Goal: Task Accomplishment & Management: Use online tool/utility

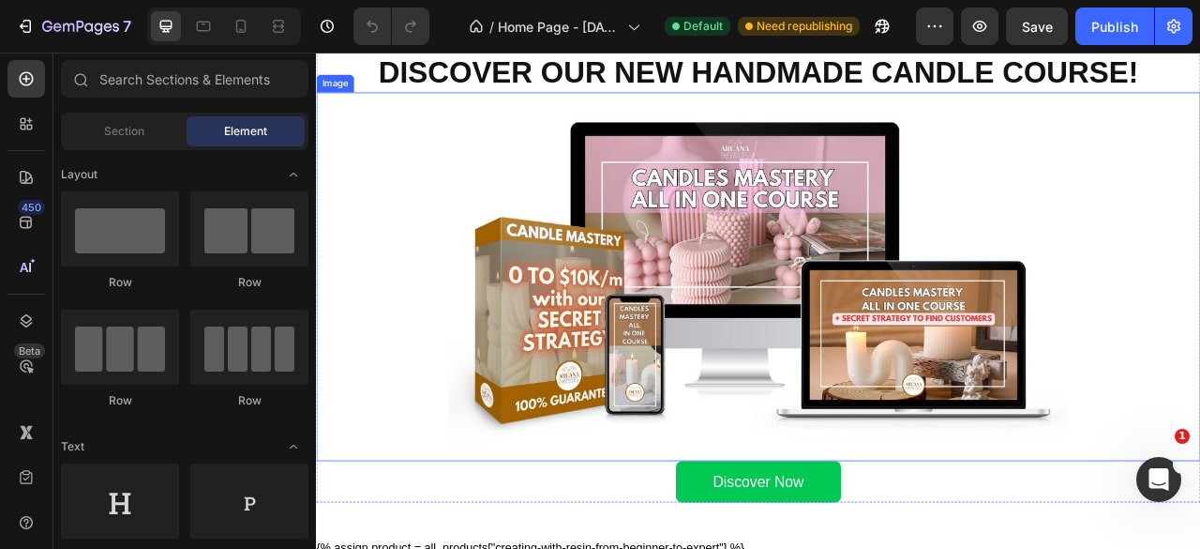
scroll to position [2157, 0]
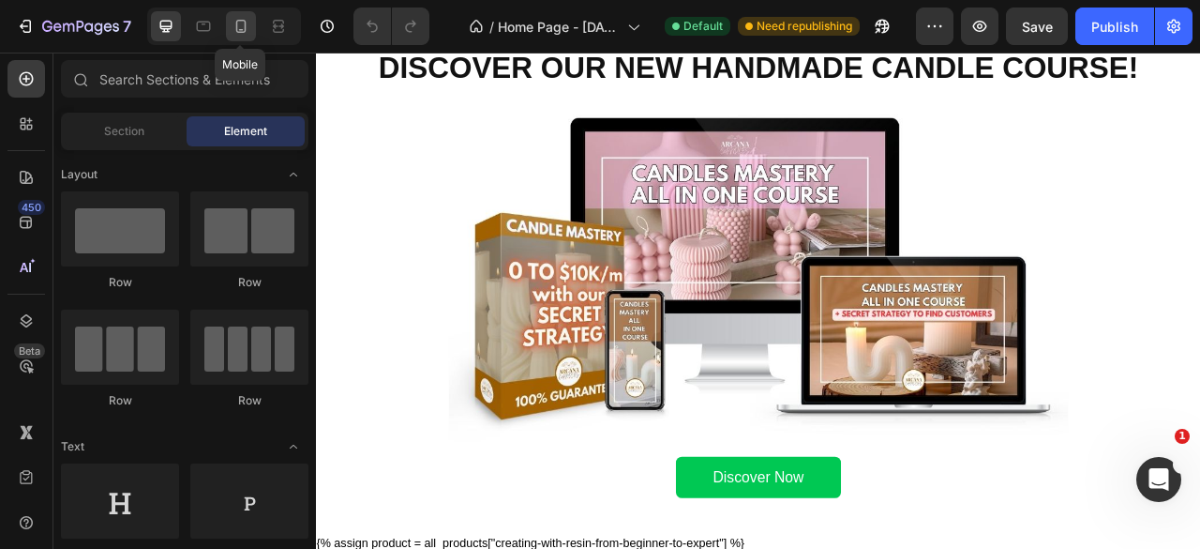
click at [245, 20] on icon at bounding box center [241, 26] width 19 height 19
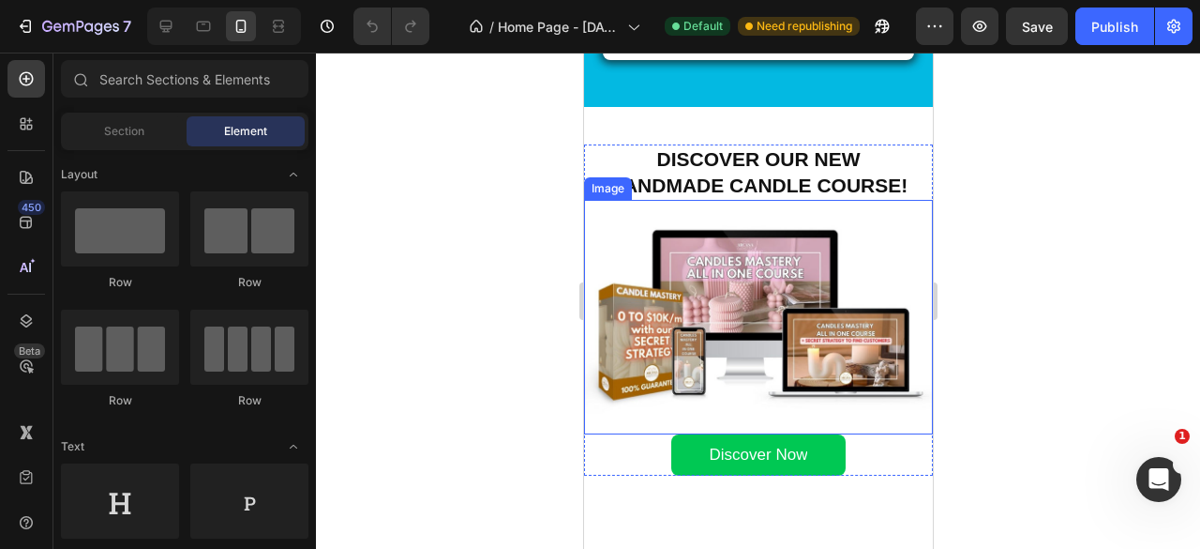
scroll to position [1807, 0]
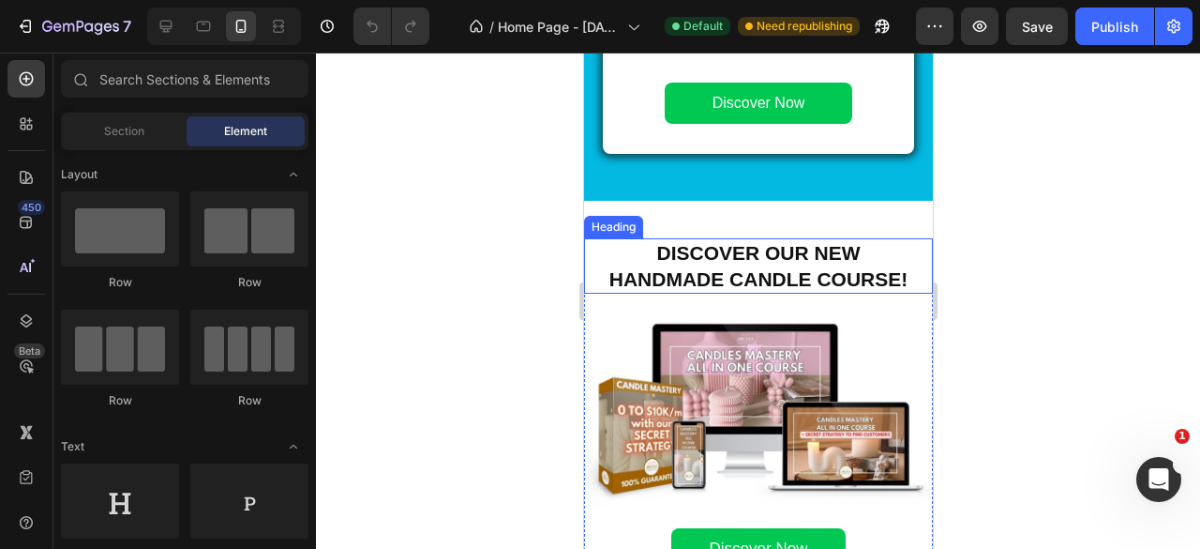
click at [776, 267] on strong "Discover our new handmade candle course!" at bounding box center [758, 265] width 299 height 47
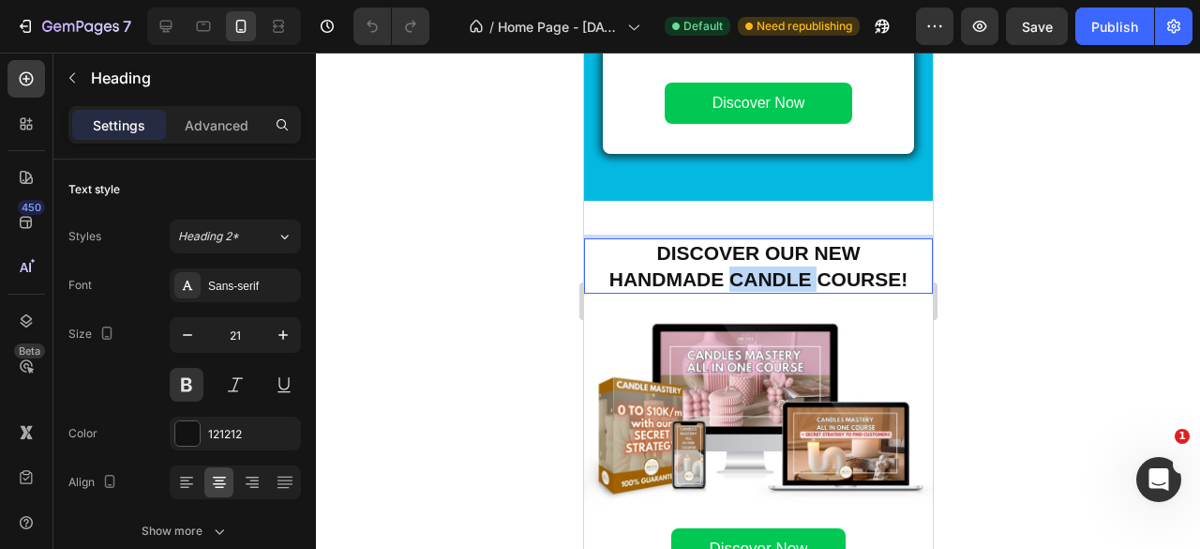
click at [776, 267] on strong "Discover our new handmade candle course!" at bounding box center [758, 265] width 299 height 47
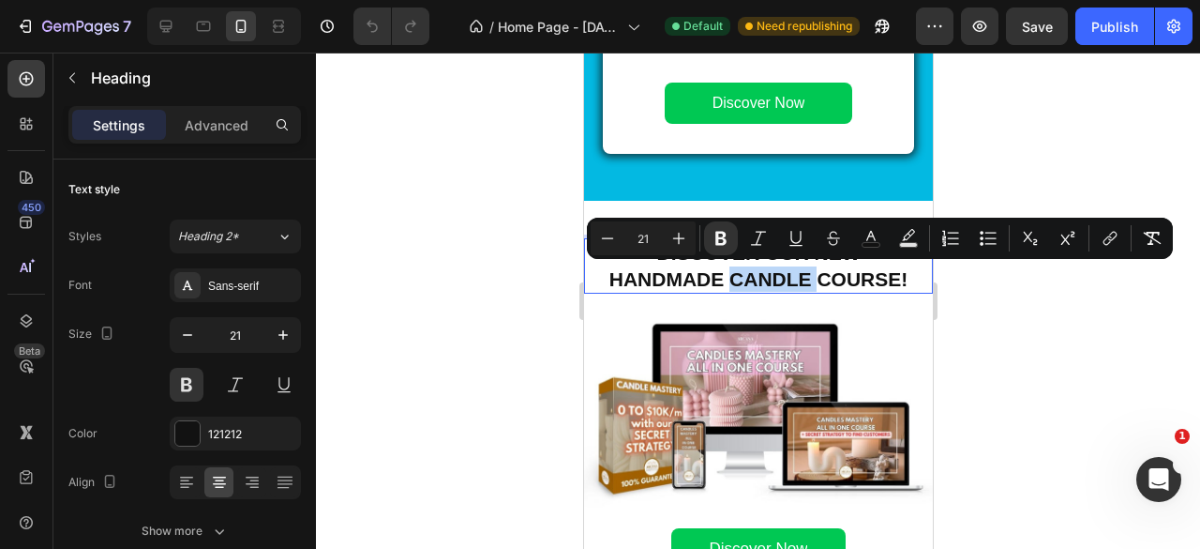
click at [776, 267] on strong "Discover our new handmade candle course!" at bounding box center [758, 265] width 299 height 47
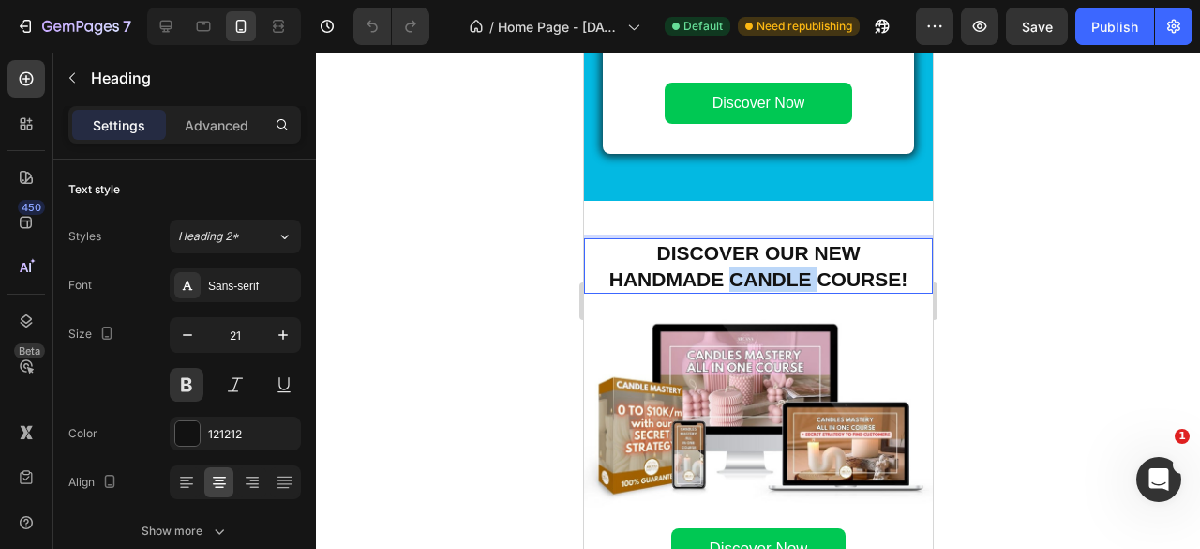
click at [776, 267] on strong "Discover our new handmade candle course!" at bounding box center [758, 265] width 299 height 47
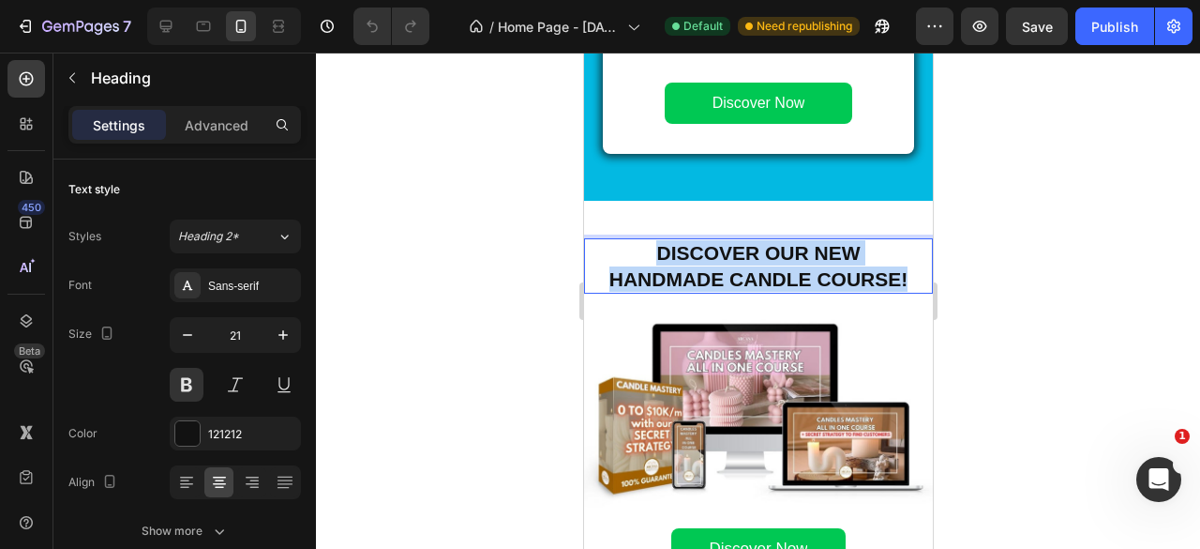
click at [776, 267] on strong "Discover our new handmade candle course!" at bounding box center [758, 265] width 299 height 47
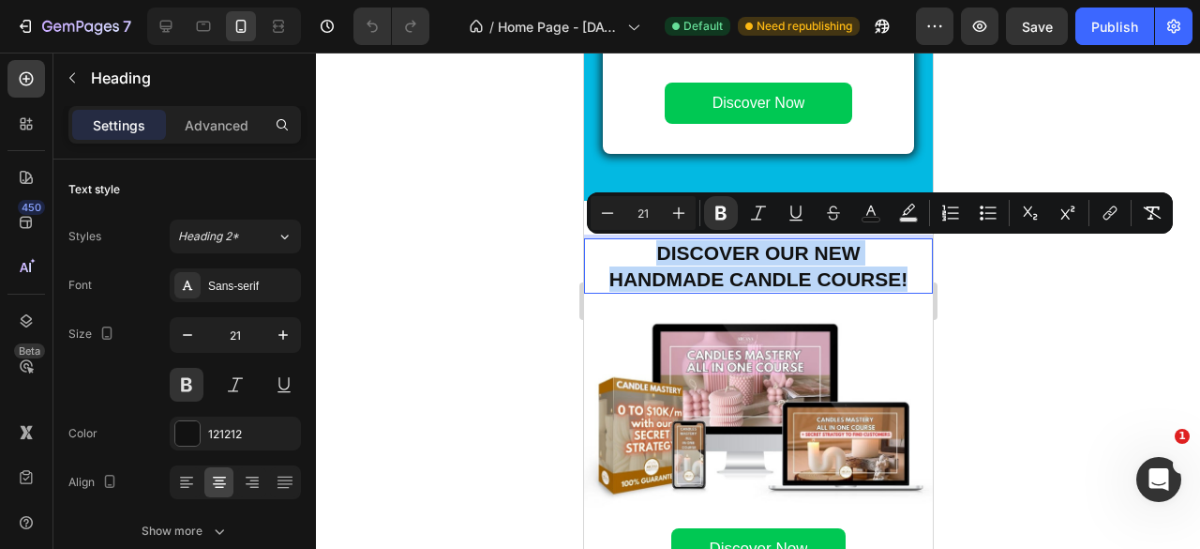
click at [664, 258] on strong "Discover our new handmade candle course!" at bounding box center [758, 265] width 299 height 47
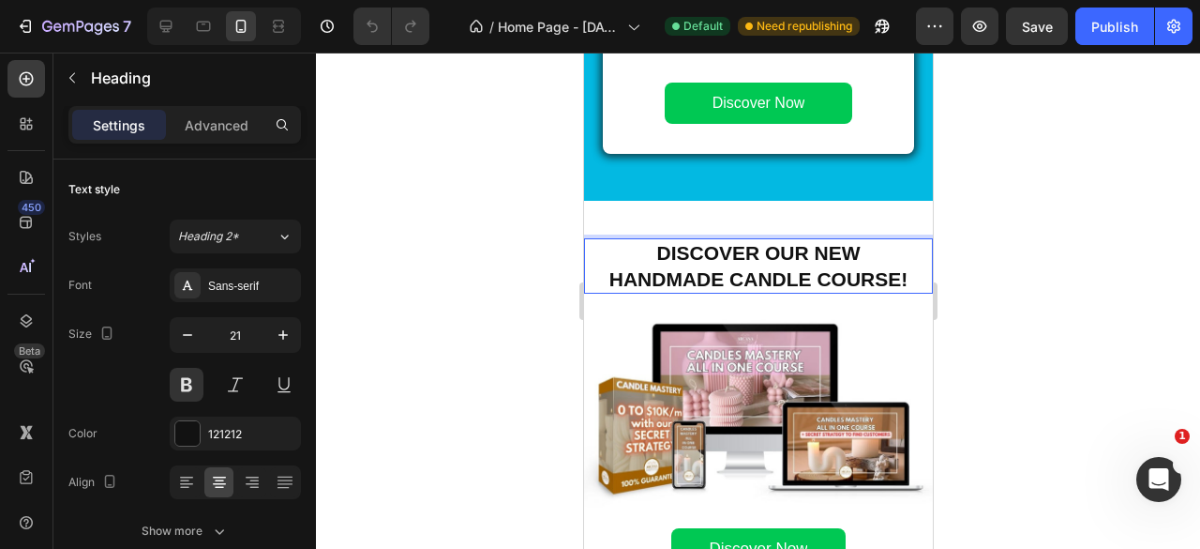
click at [645, 256] on p "Discover our new handmade candle course!" at bounding box center [757, 266] width 345 height 52
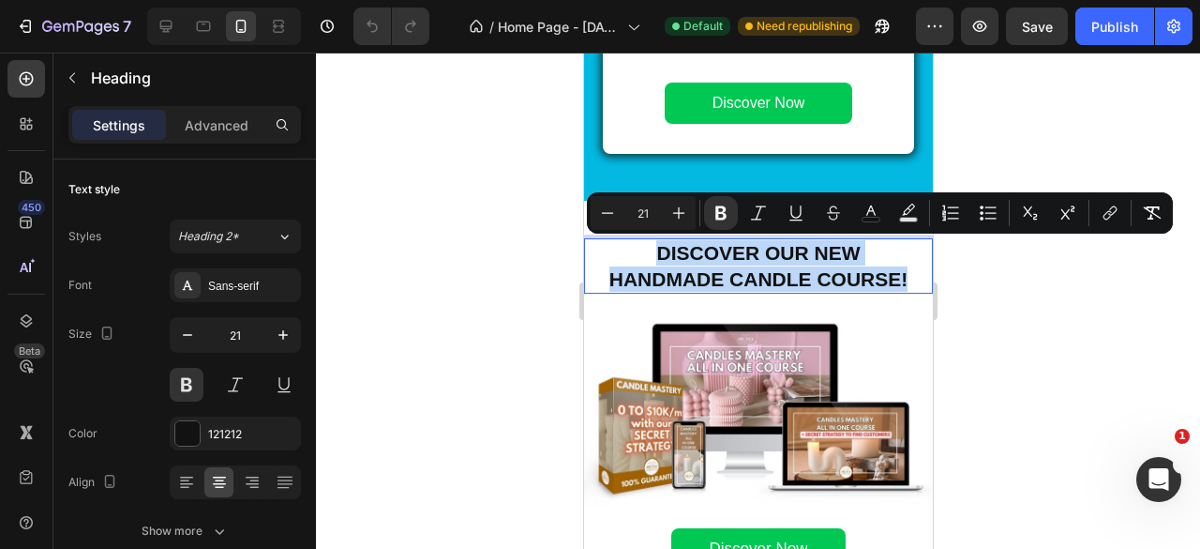
drag, startPoint x: 645, startPoint y: 256, endPoint x: 896, endPoint y: 278, distance: 252.3
click at [896, 278] on p "Discover our new handmade candle course!" at bounding box center [757, 266] width 345 height 52
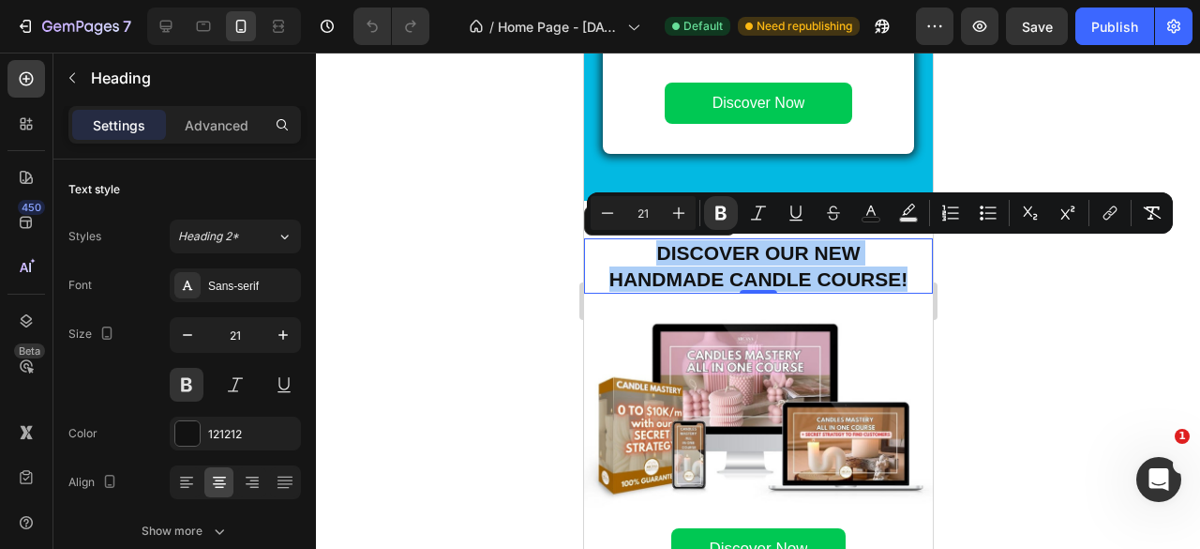
click at [1088, 281] on div at bounding box center [758, 301] width 884 height 496
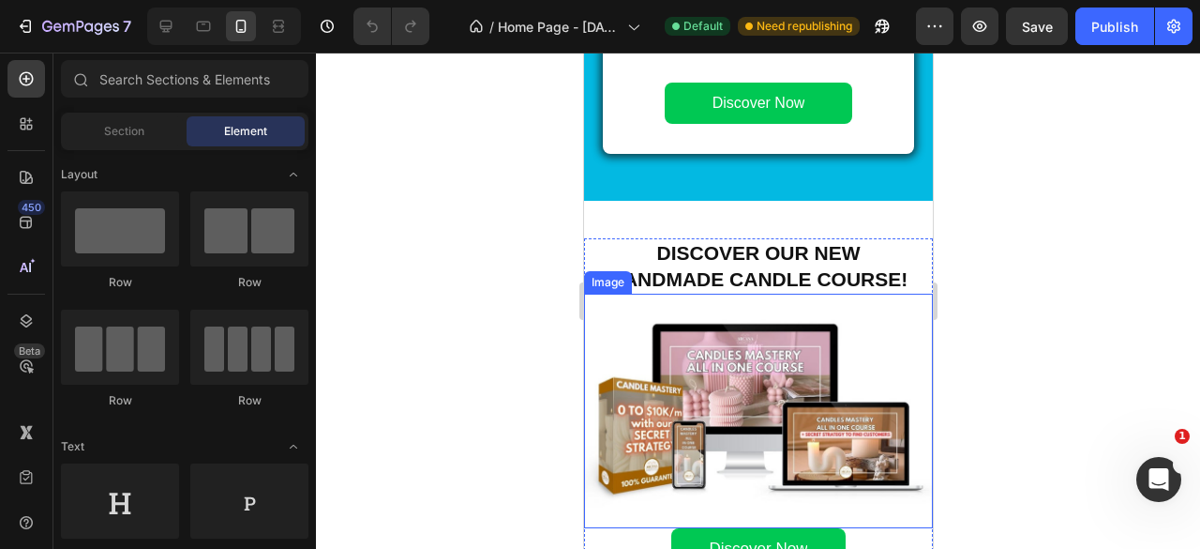
click at [755, 310] on img at bounding box center [757, 410] width 349 height 234
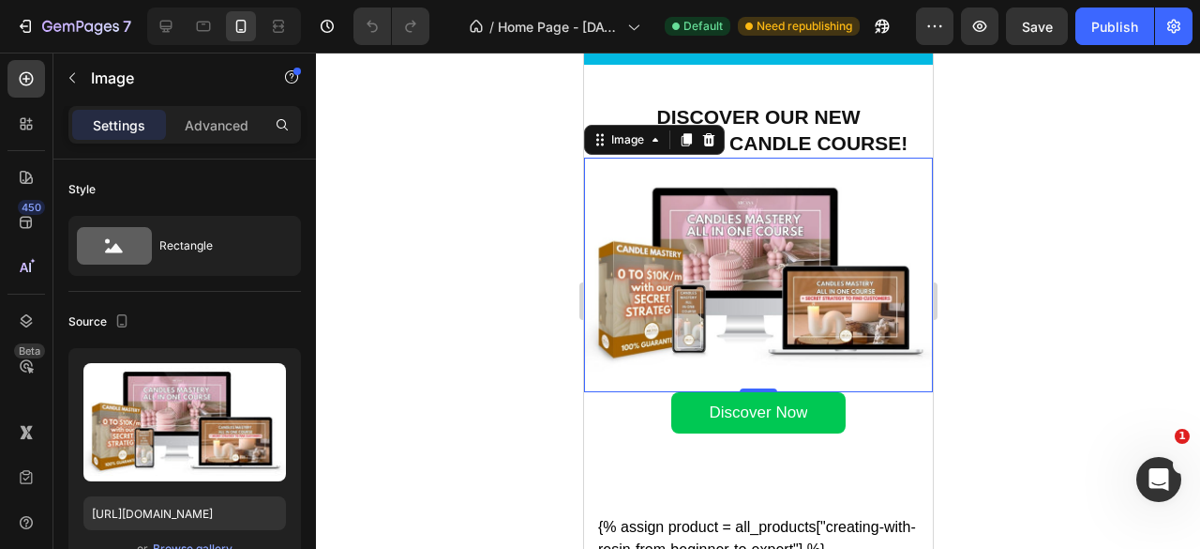
scroll to position [1901, 0]
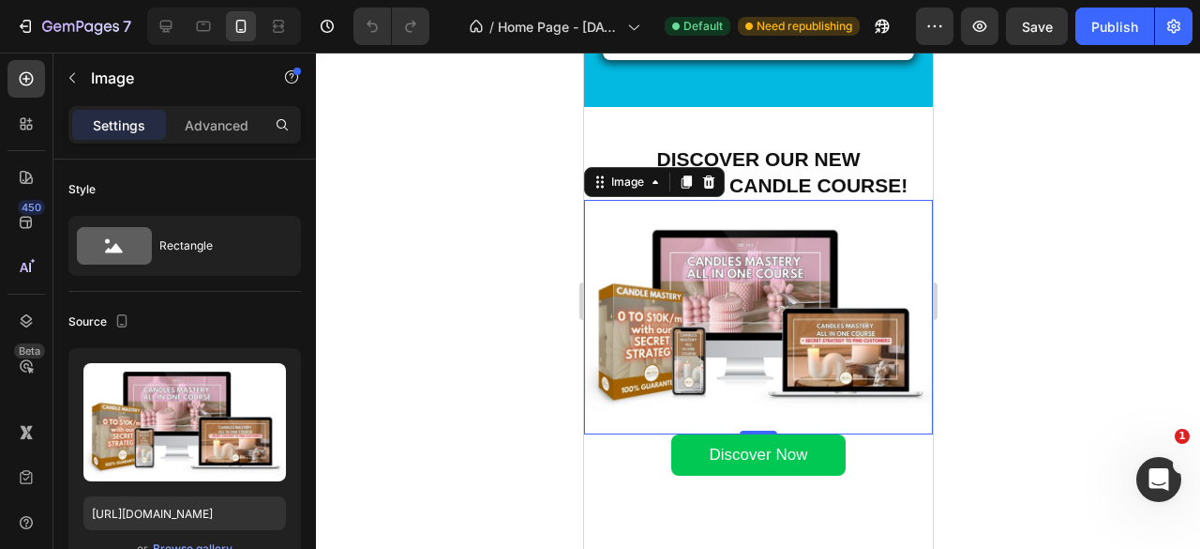
click at [1026, 362] on div at bounding box center [758, 301] width 884 height 496
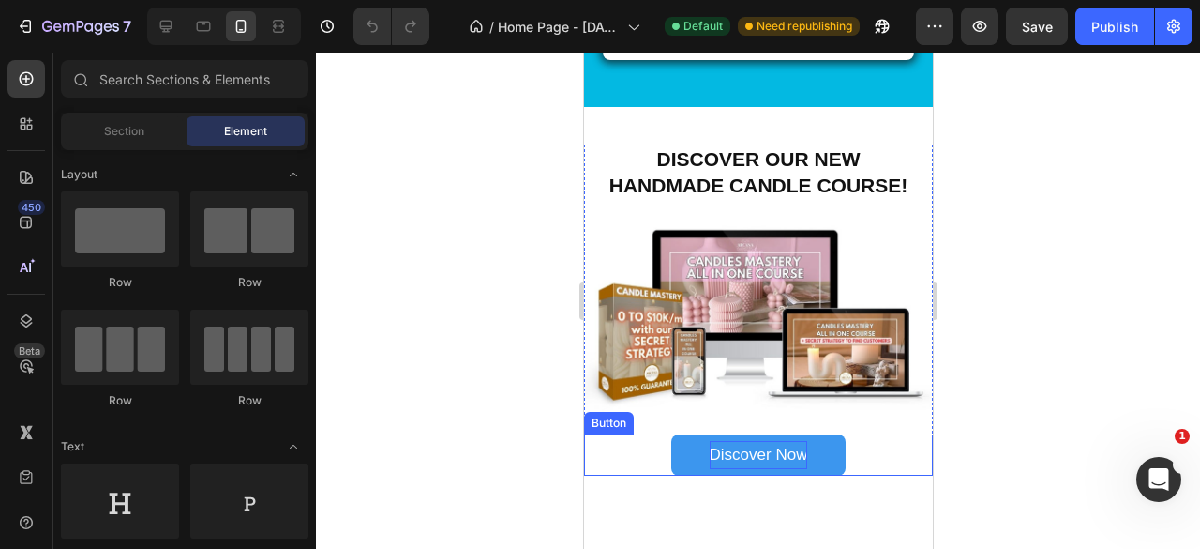
click at [764, 459] on p "Discover Now" at bounding box center [758, 455] width 98 height 29
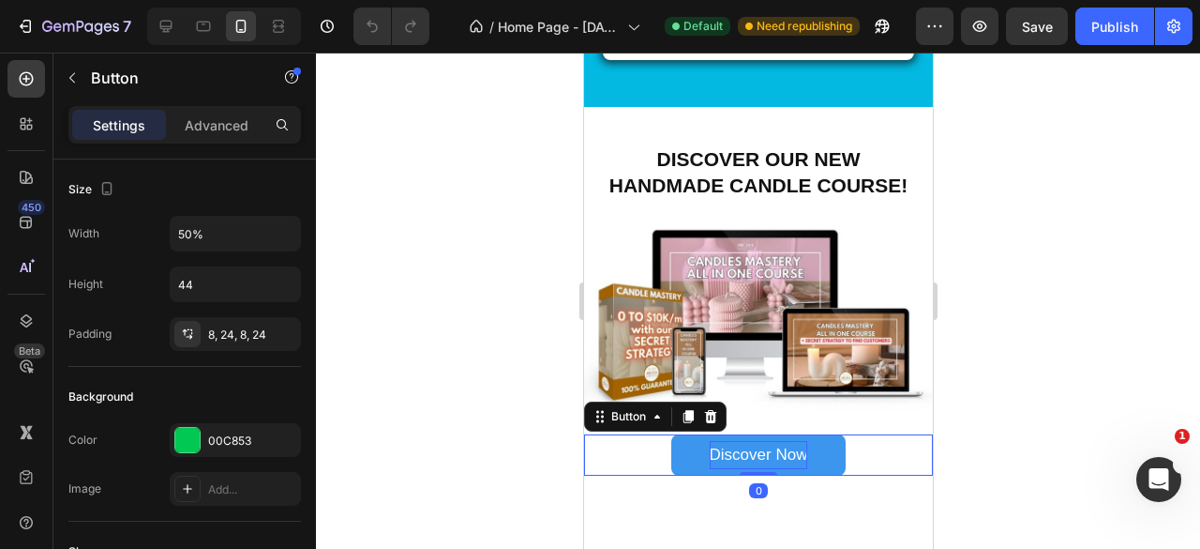
click at [781, 447] on p "Discover Now" at bounding box center [758, 455] width 98 height 29
click at [688, 457] on link "Discover Now" at bounding box center [757, 454] width 174 height 41
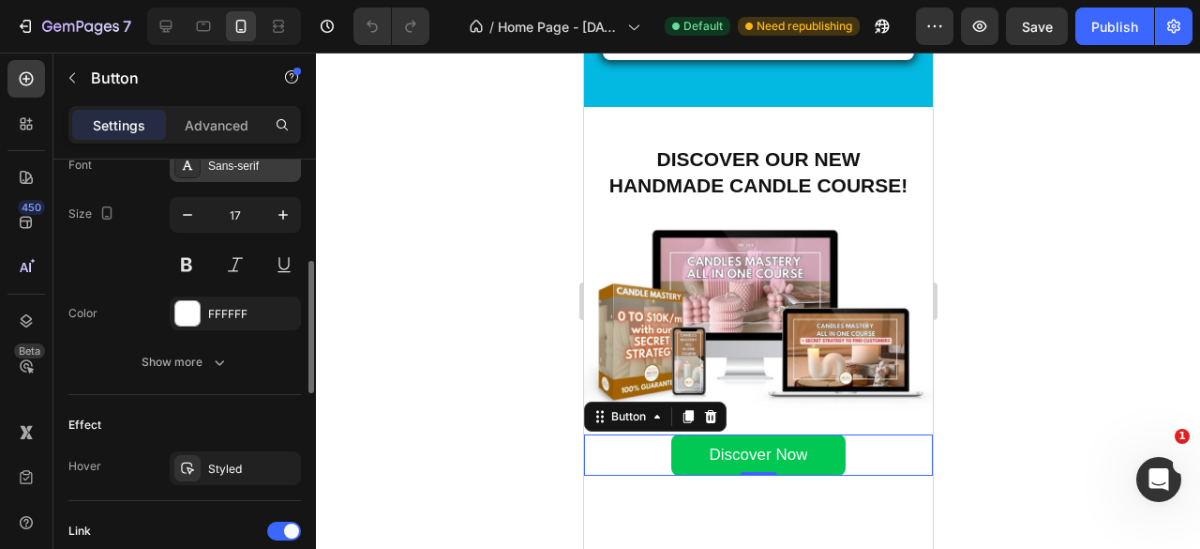
scroll to position [938, 0]
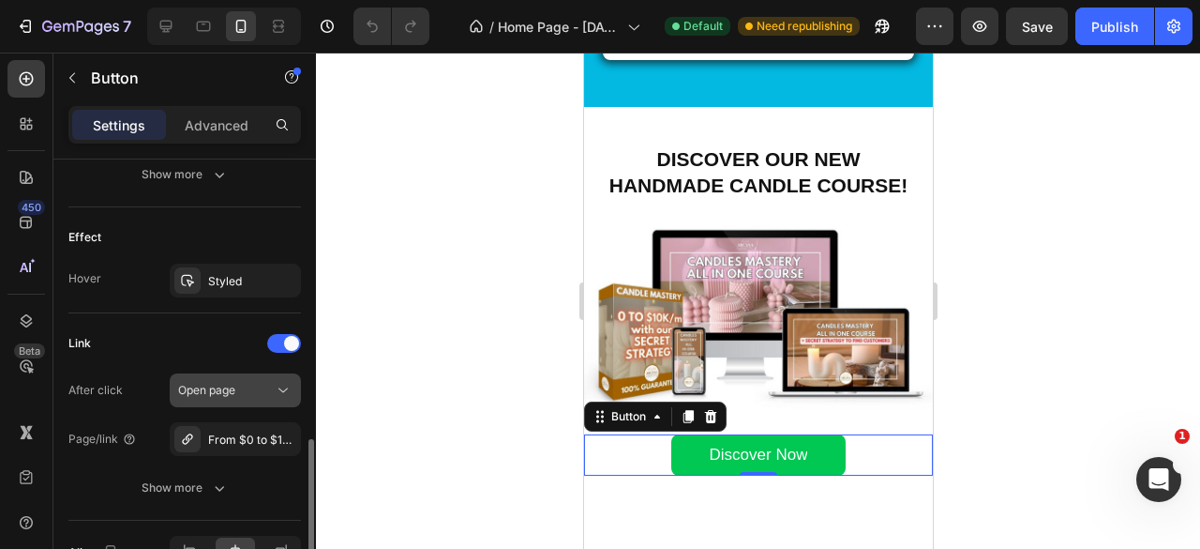
click at [238, 387] on div "Open page" at bounding box center [226, 390] width 96 height 17
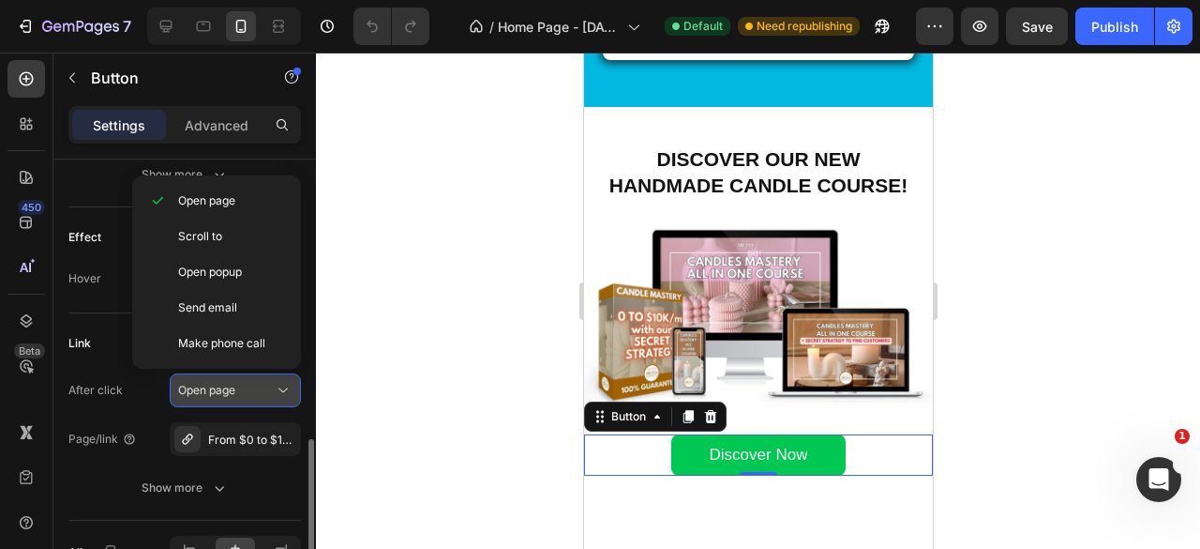
click at [239, 387] on div "Open page" at bounding box center [226, 390] width 96 height 17
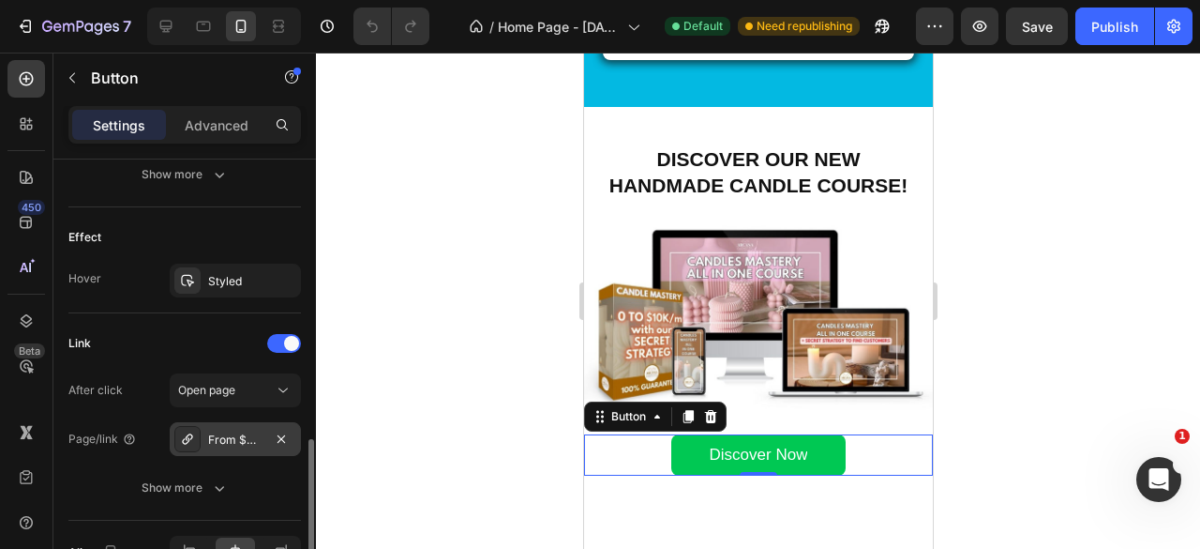
click at [242, 431] on div "From $0 to $10k/Month With Homemade Candles" at bounding box center [235, 439] width 54 height 17
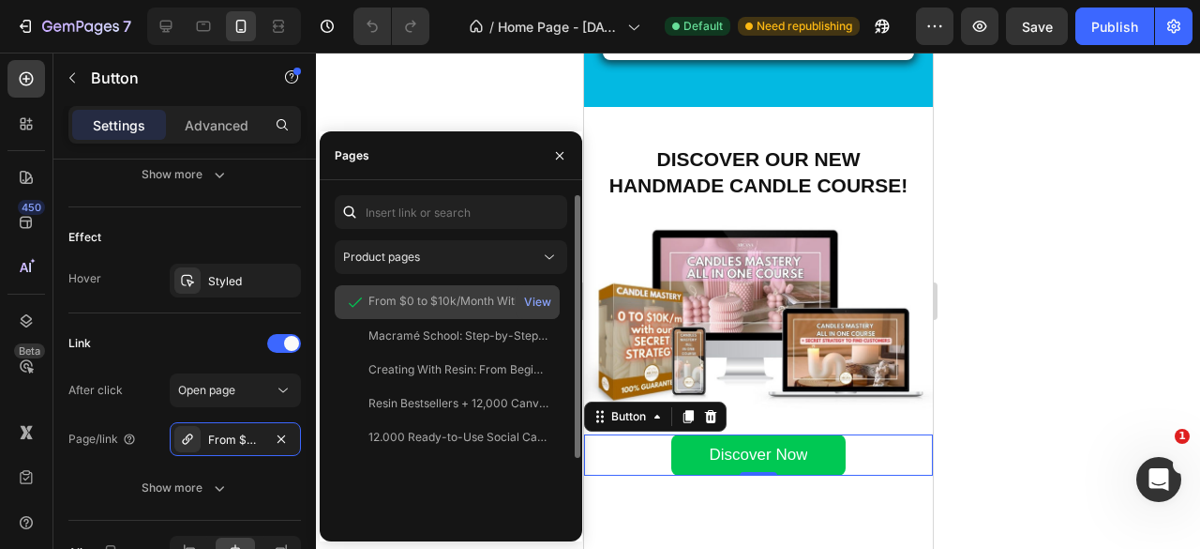
click at [396, 297] on div "From $0 to $10k/Month With Homemade Candles" at bounding box center [458, 301] width 180 height 17
click at [536, 296] on div "View" at bounding box center [537, 301] width 27 height 17
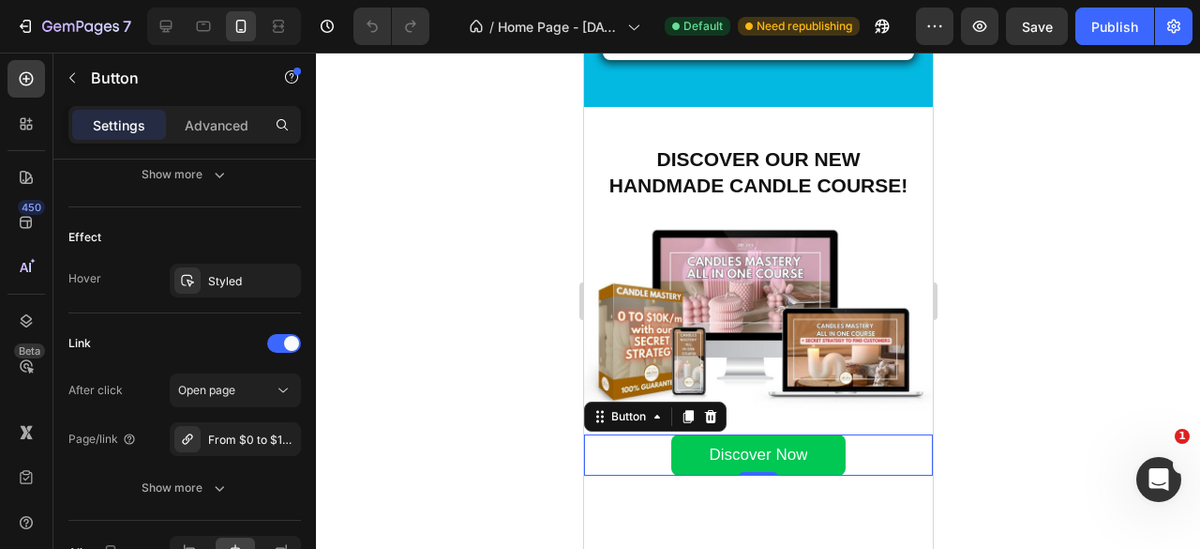
click at [1002, 239] on div at bounding box center [758, 301] width 884 height 496
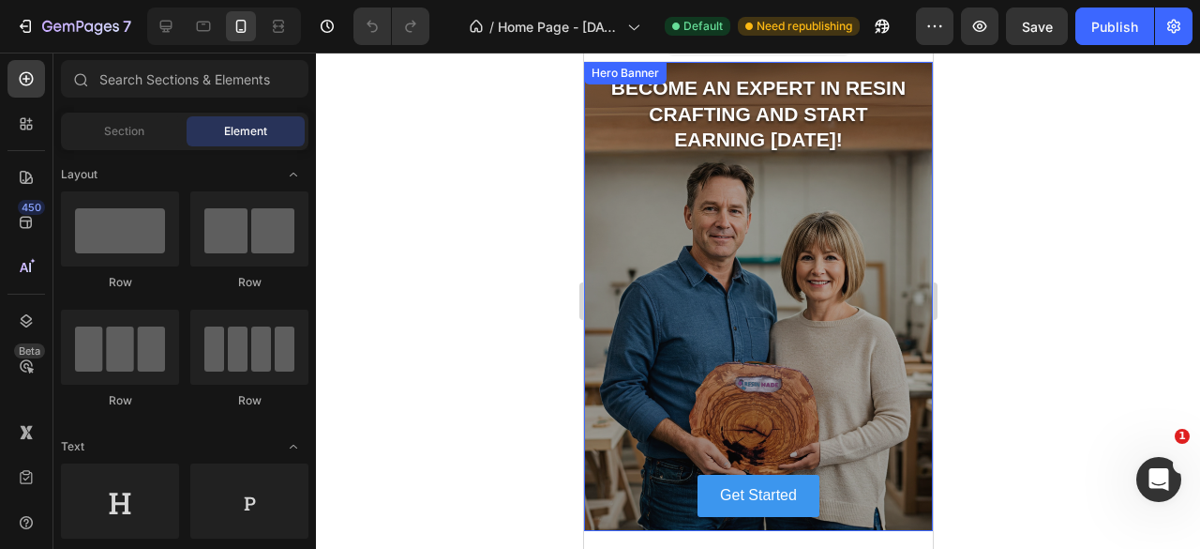
scroll to position [0, 0]
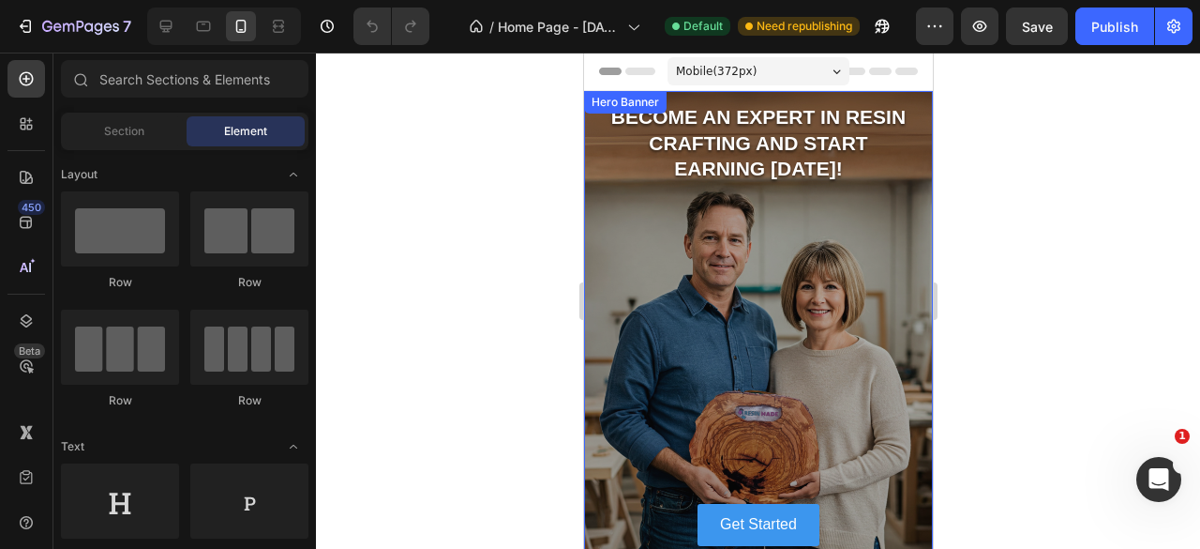
click at [814, 213] on div "Become an expert in resin crafting and start earning [DATE]! Heading" at bounding box center [757, 302] width 349 height 401
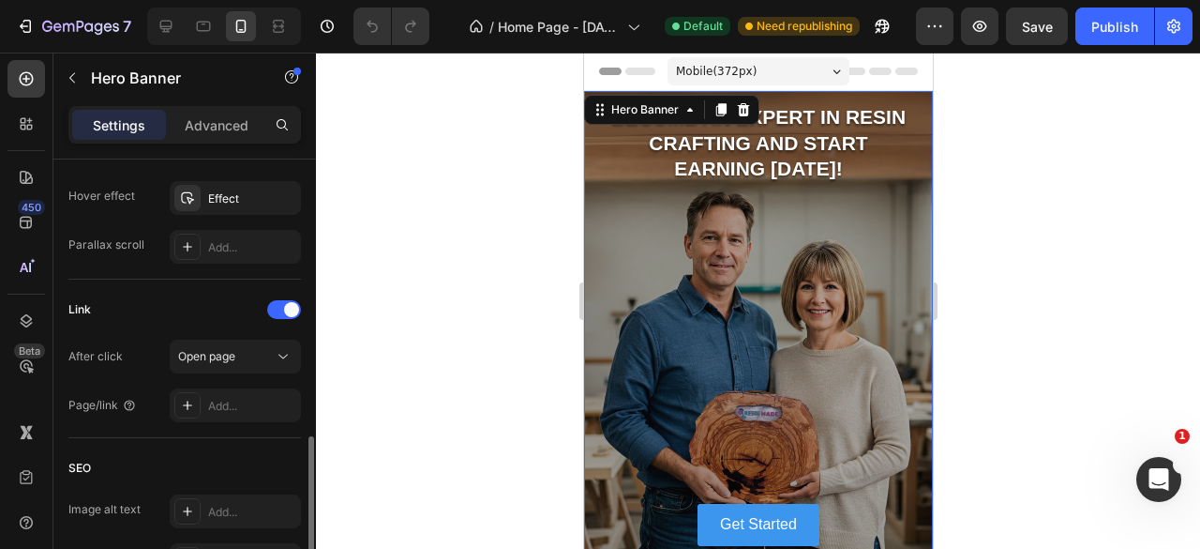
scroll to position [1211, 0]
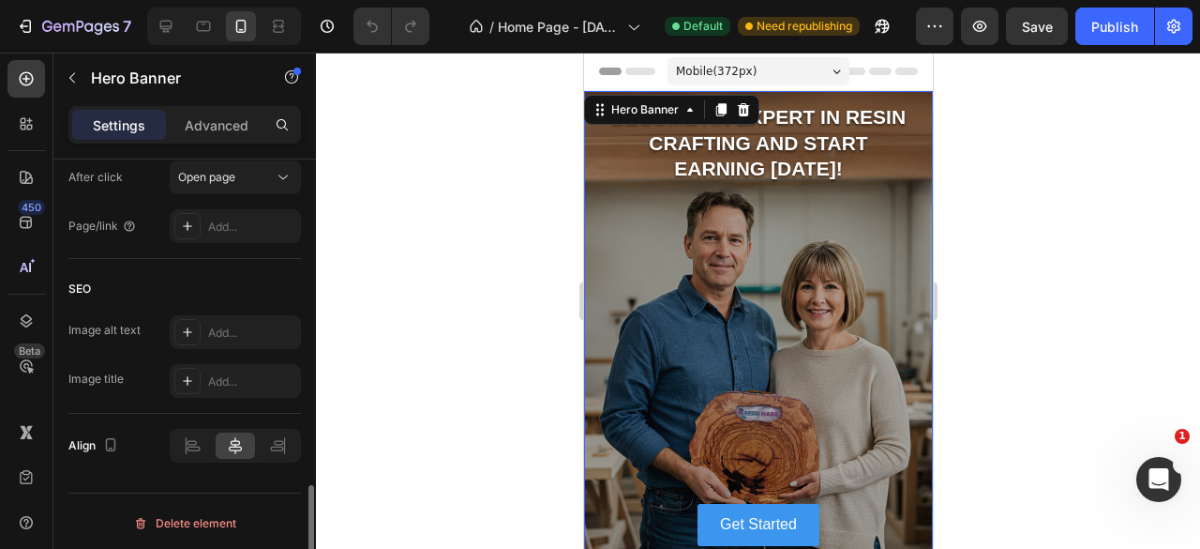
click at [394, 368] on div at bounding box center [758, 301] width 884 height 496
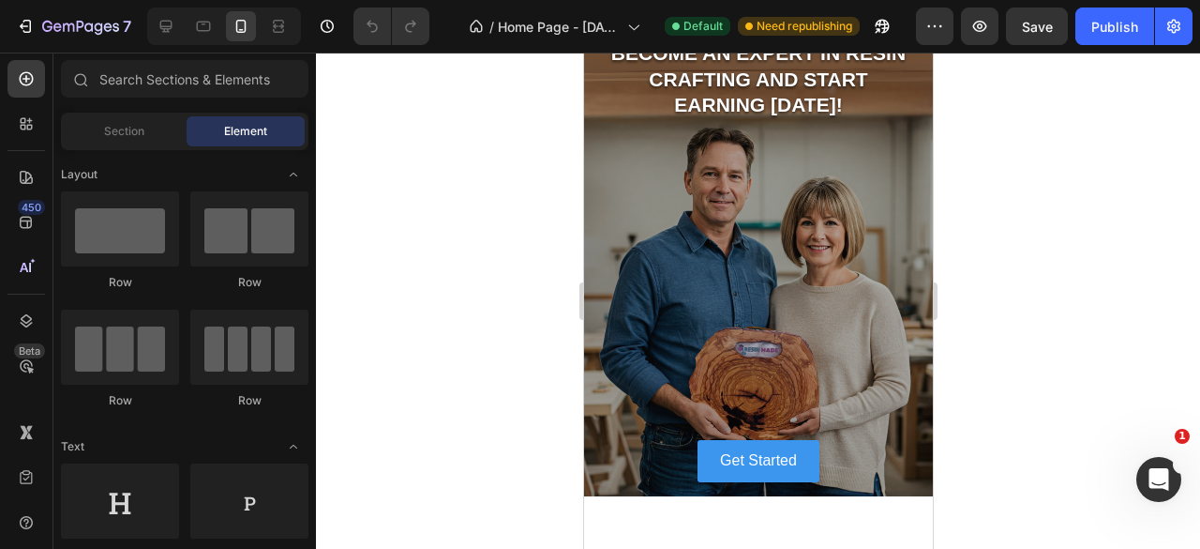
scroll to position [94, 0]
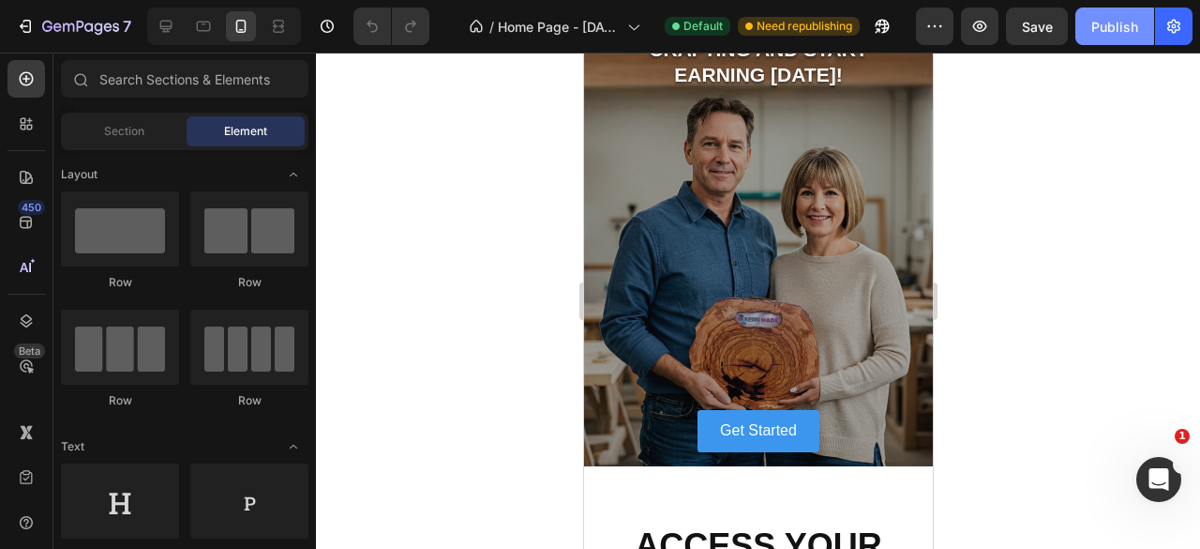
click at [1089, 29] on button "Publish" at bounding box center [1114, 27] width 79 height 38
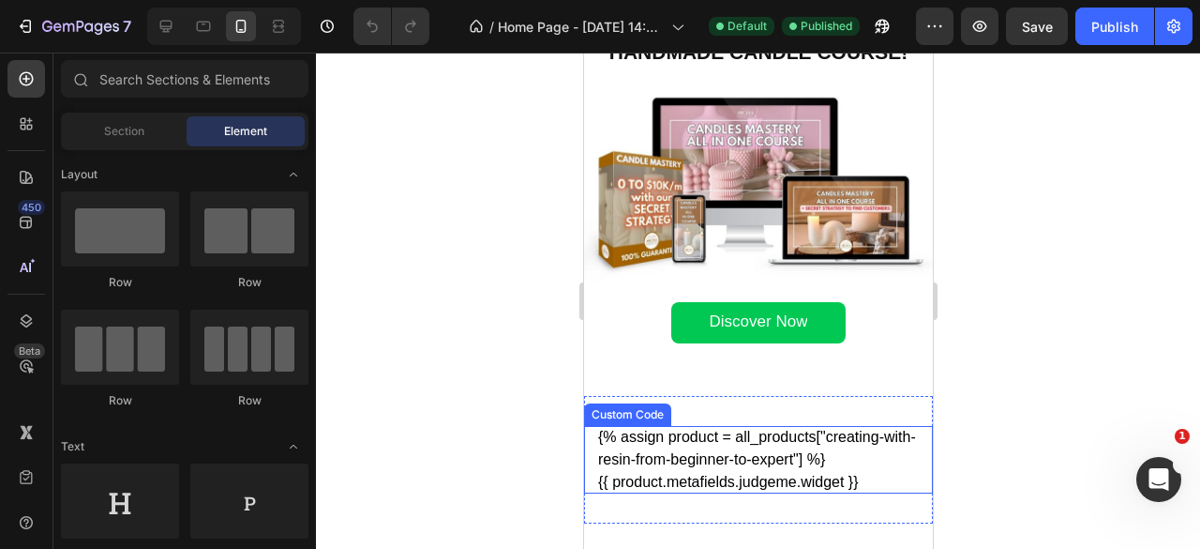
scroll to position [1688, 0]
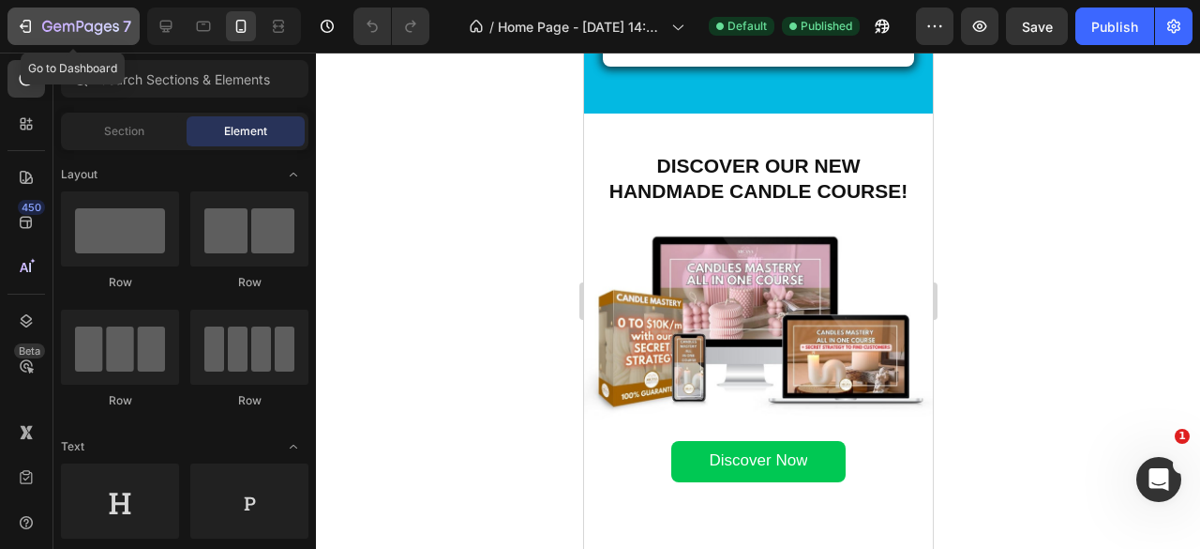
click at [43, 31] on icon "button" at bounding box center [80, 28] width 77 height 16
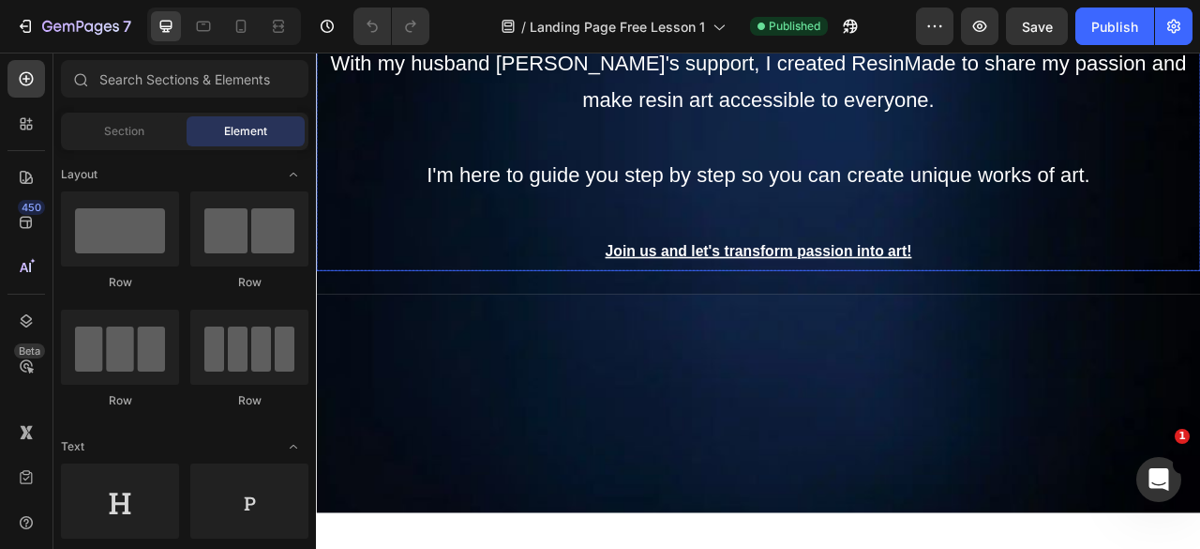
scroll to position [2166, 0]
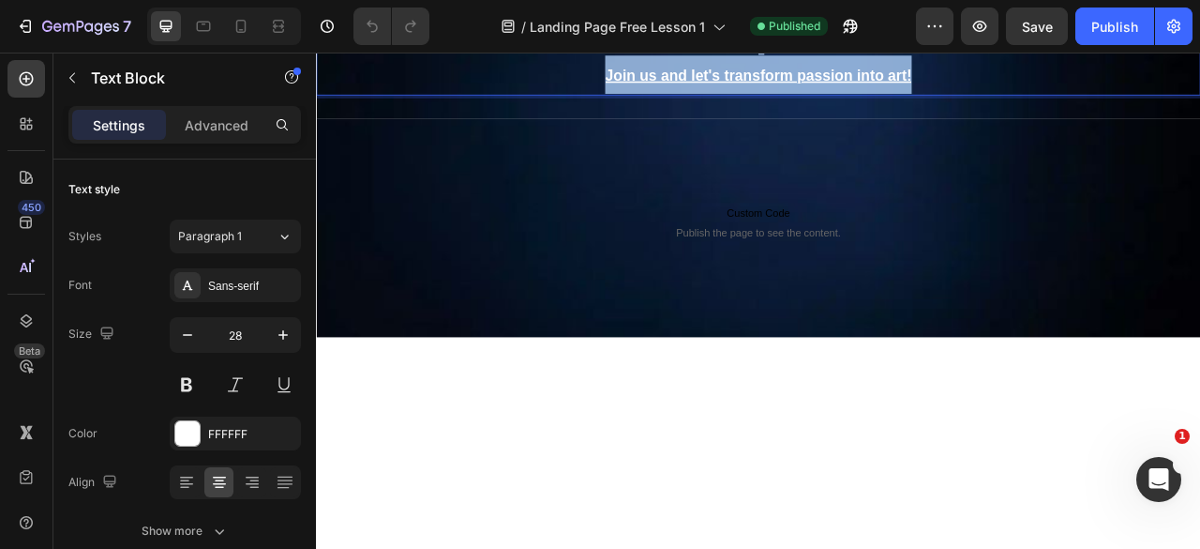
scroll to position [2447, 0]
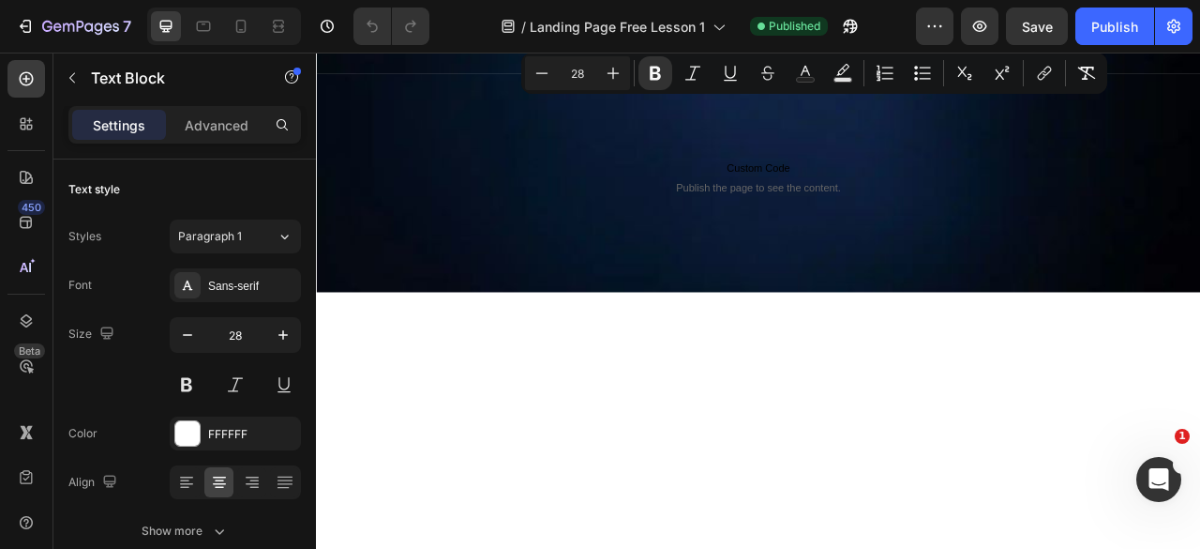
drag, startPoint x: 646, startPoint y: 299, endPoint x: 1191, endPoint y: 519, distance: 587.7
copy div "Hi, I'm Emily, founder of ResinMade. My accidental journey into resin art—fille…"
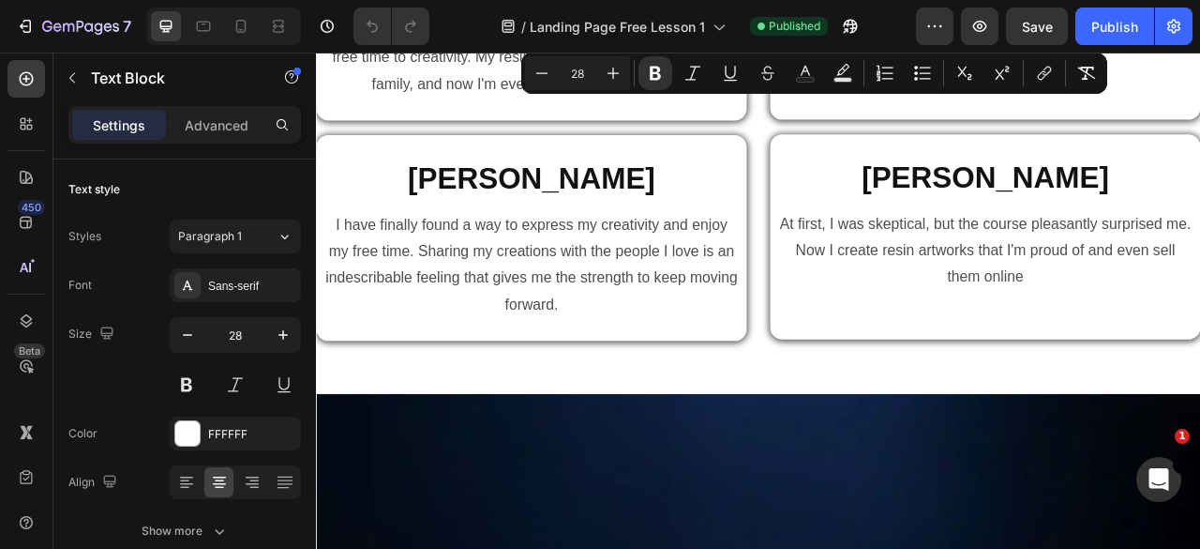
type input "16"
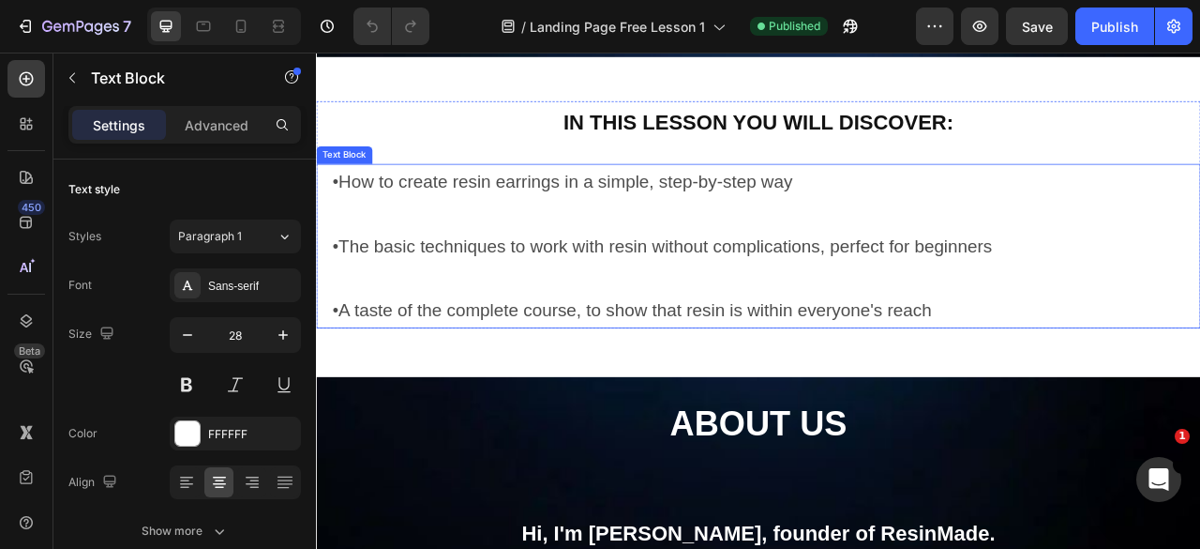
scroll to position [1228, 0]
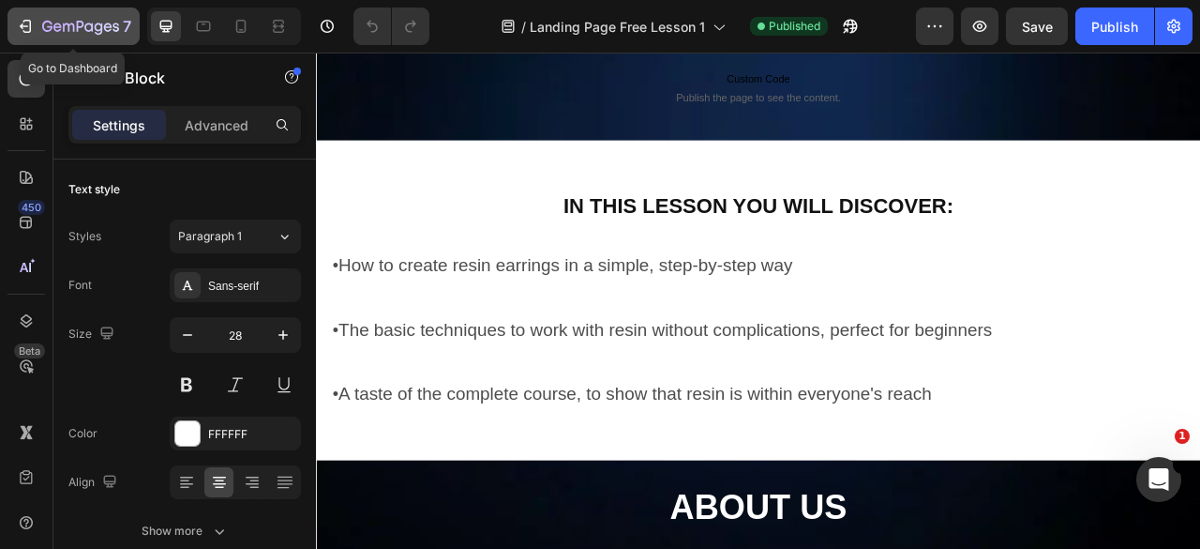
click at [36, 25] on div "7" at bounding box center [73, 26] width 115 height 23
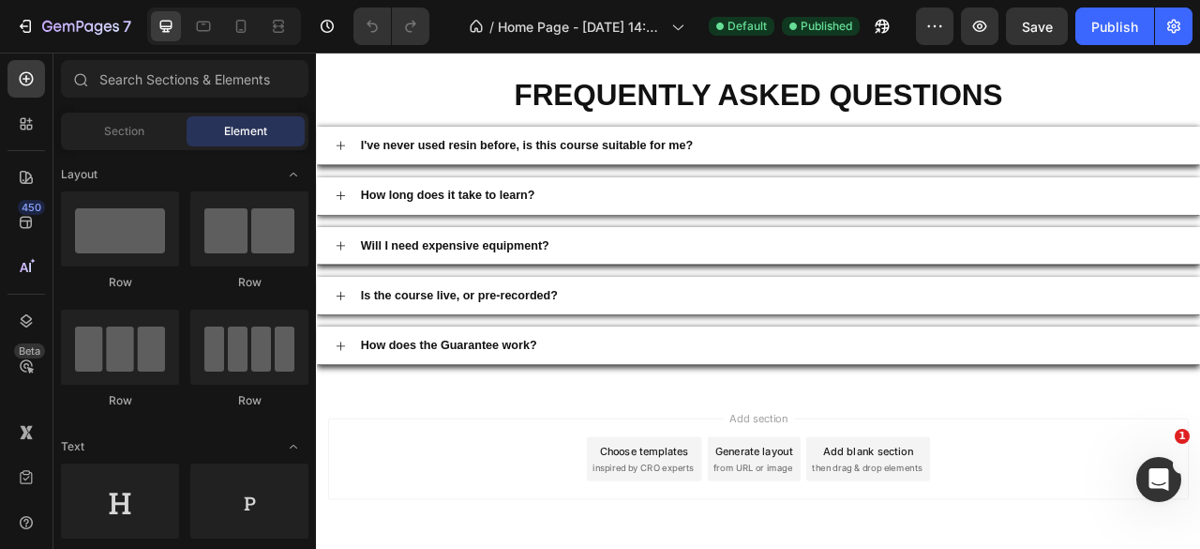
scroll to position [2908, 0]
